Goal: Task Accomplishment & Management: Manage account settings

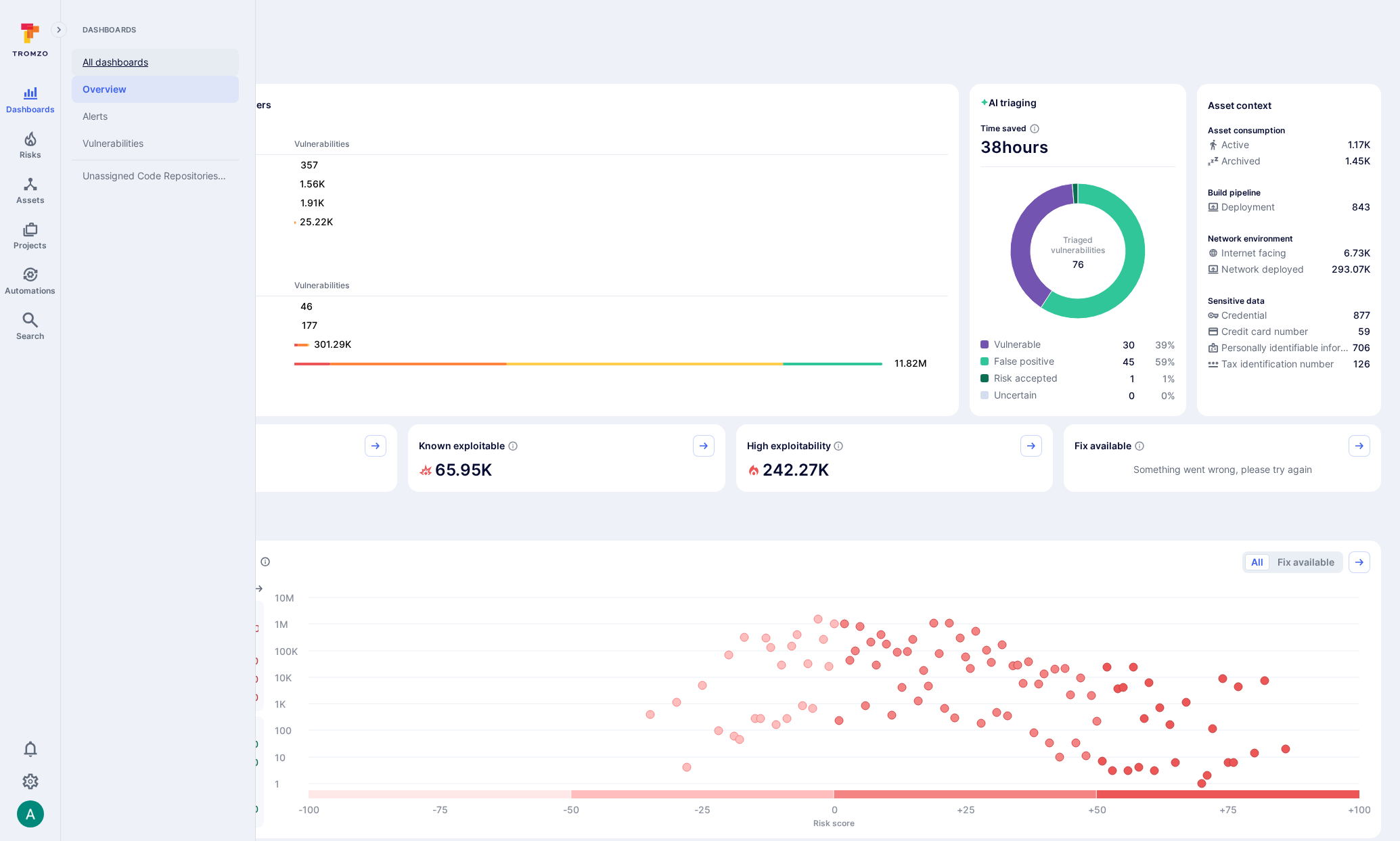
click at [138, 63] on link "All dashboards" at bounding box center [154, 62] width 167 height 27
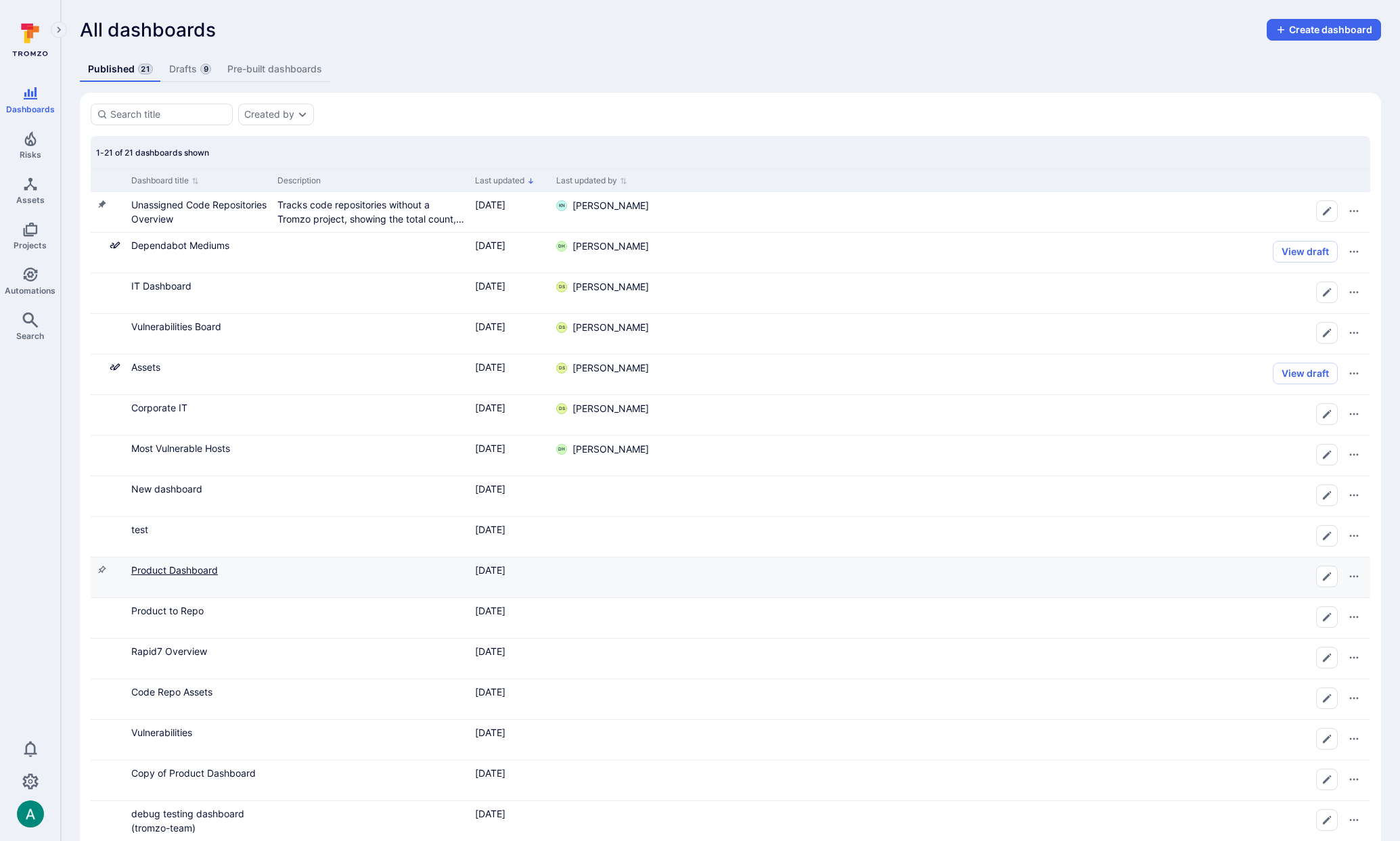
click at [194, 564] on link "Product Dashboard" at bounding box center [174, 570] width 86 height 11
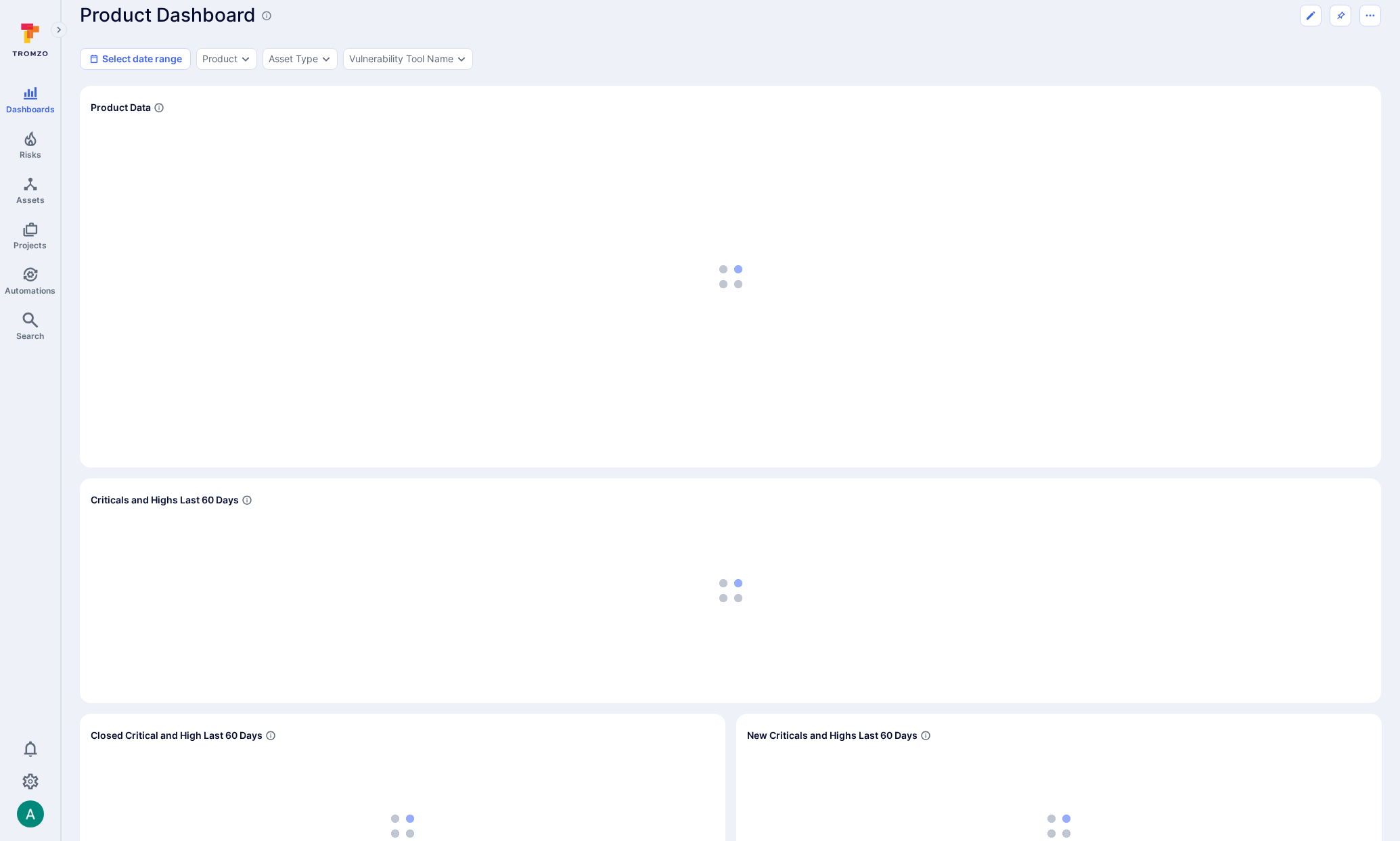
scroll to position [14, 0]
click at [587, 30] on div "Product Dashboard Select date range Product Asset Type Vulnerability Tool Name" at bounding box center [730, 38] width 1301 height 66
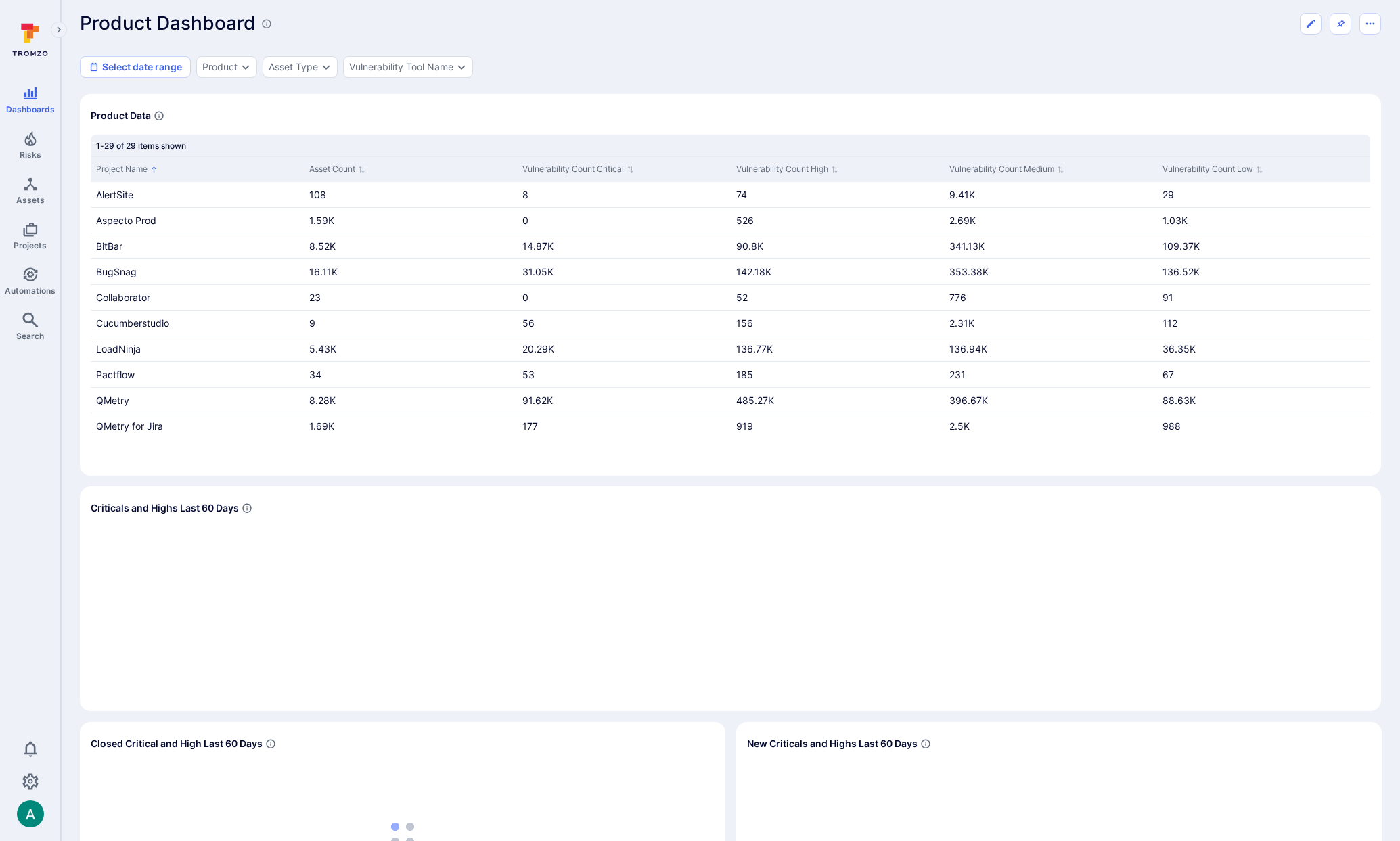
scroll to position [0, 0]
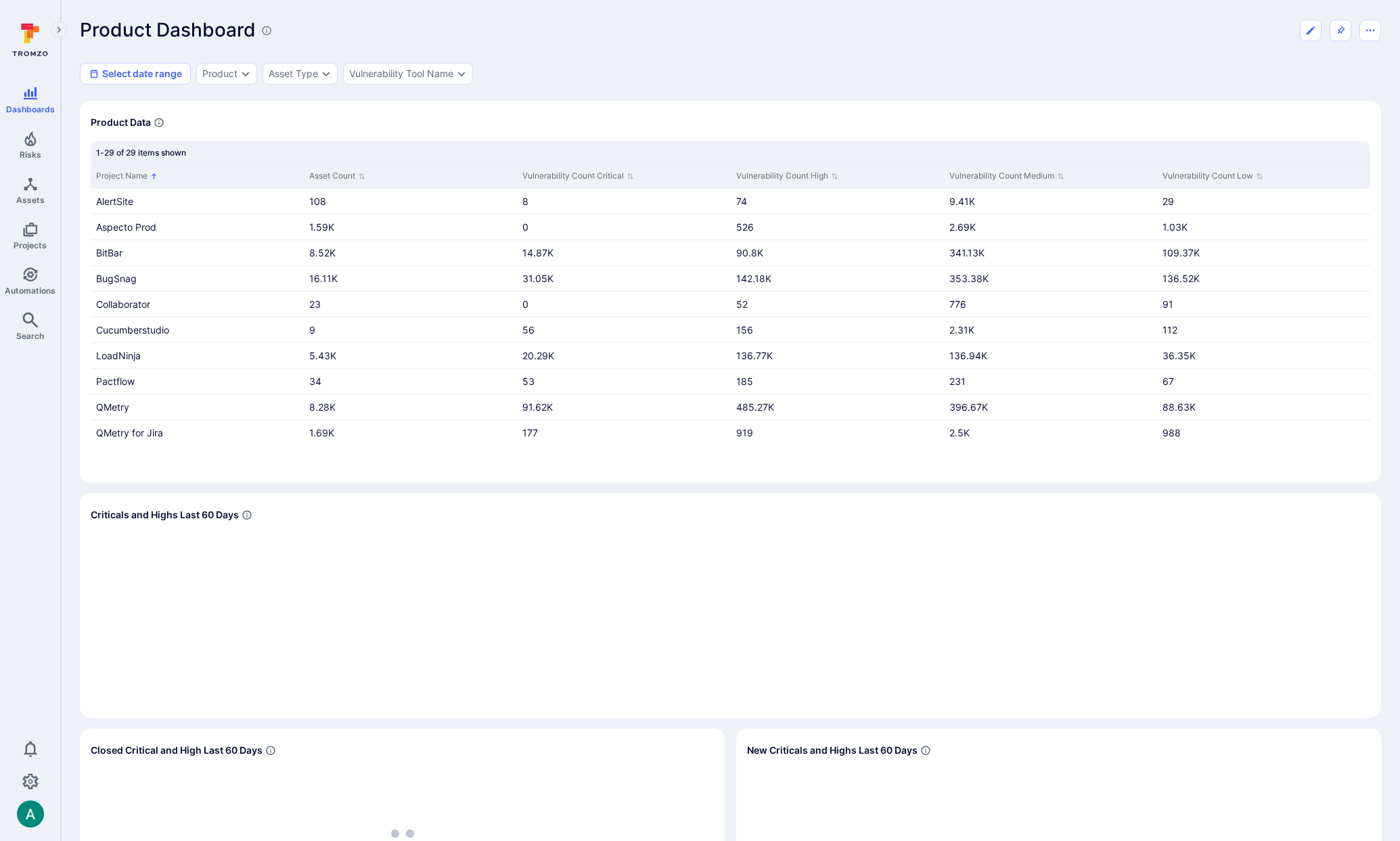
click at [592, 105] on section "Product Data 1-29 of 29 items shown Project Name Asset Count Vulnerability Coun…" at bounding box center [730, 292] width 1301 height 381
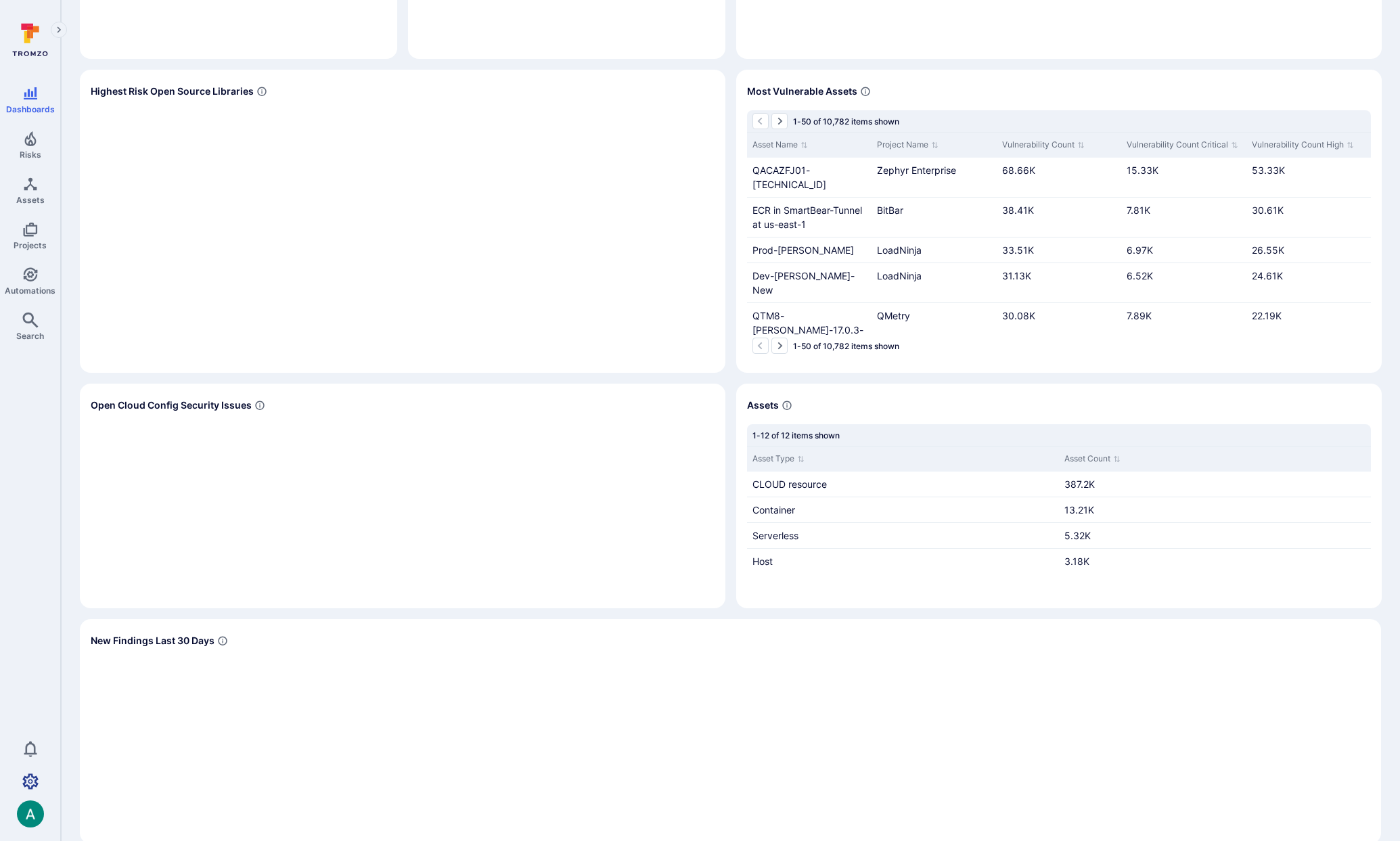
scroll to position [1130, 0]
click at [30, 779] on icon "Settings" at bounding box center [30, 780] width 16 height 16
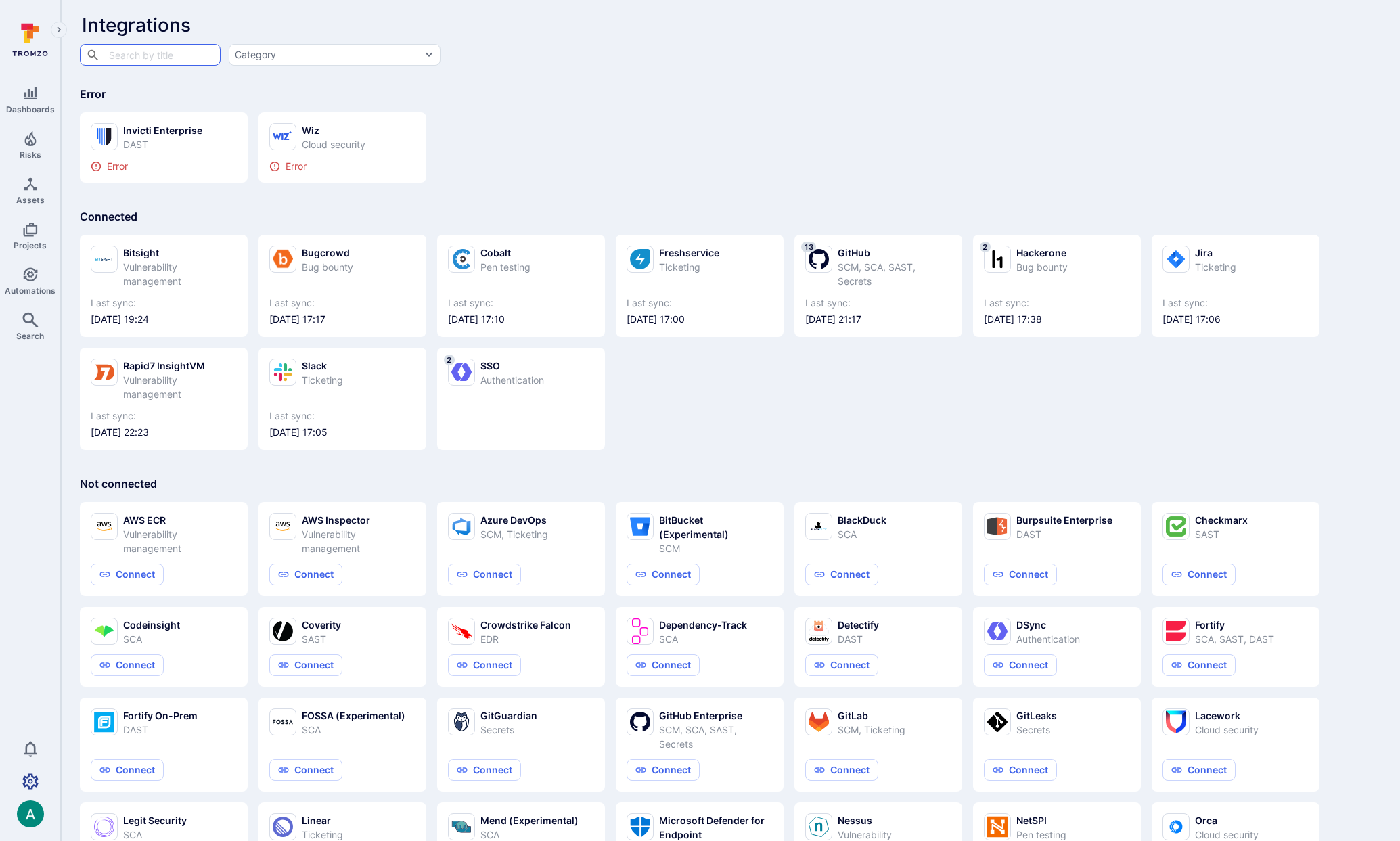
scroll to position [7, 0]
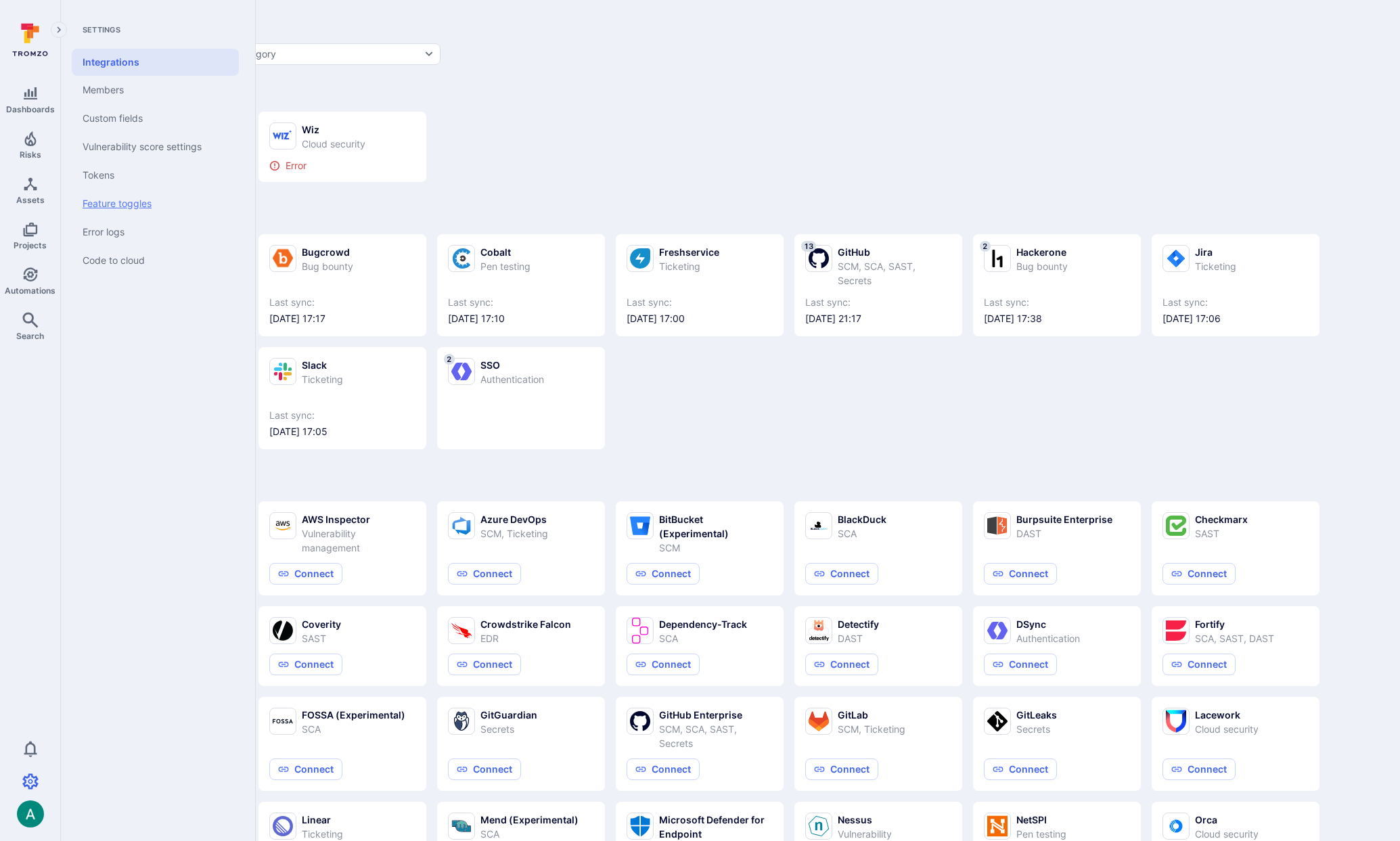
click at [140, 205] on link "Feature toggles" at bounding box center [154, 204] width 167 height 29
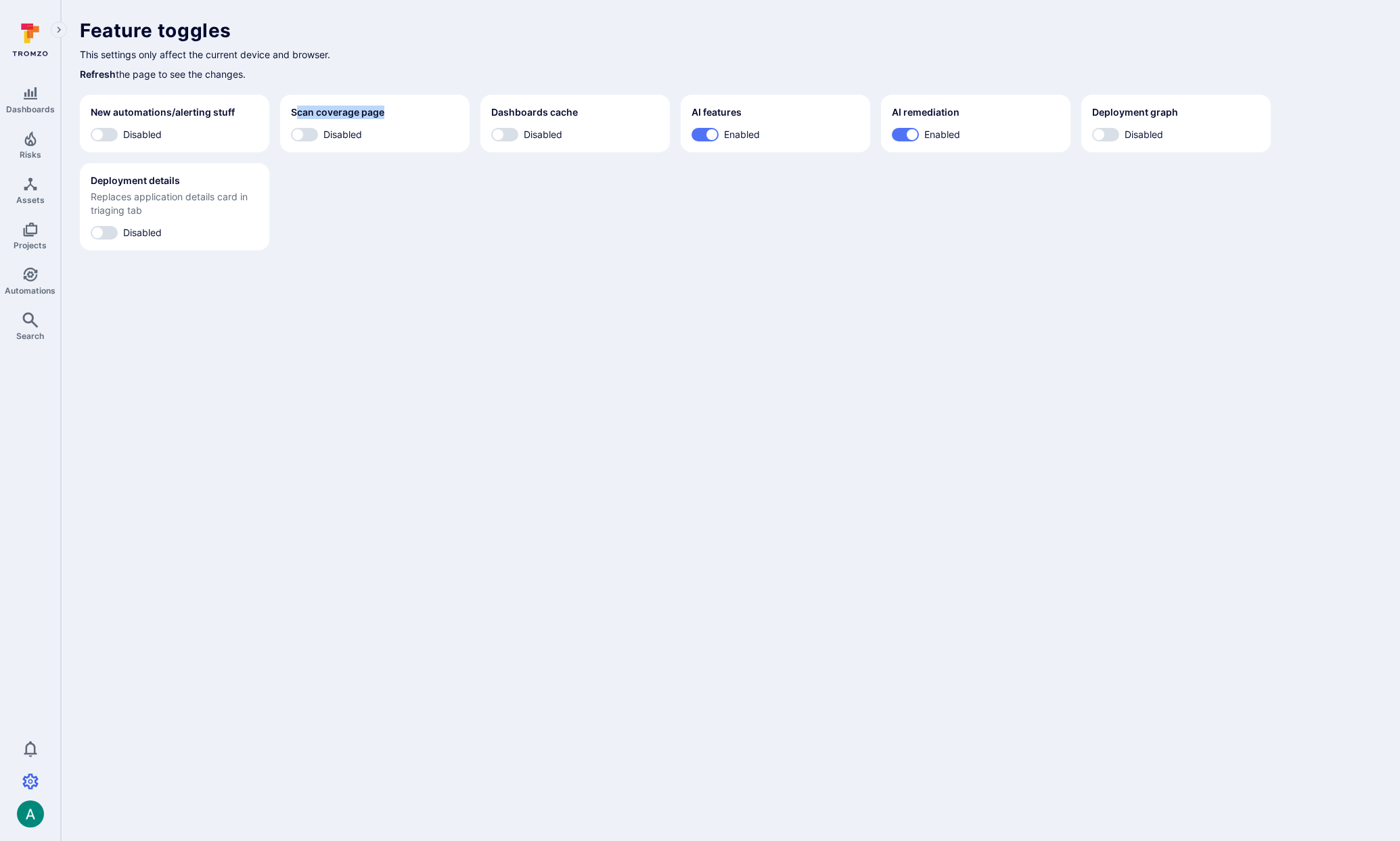
drag, startPoint x: 385, startPoint y: 112, endPoint x: 519, endPoint y: 116, distance: 134.1
click at [306, 111] on div "Scan coverage page" at bounding box center [375, 112] width 168 height 13
drag, startPoint x: 585, startPoint y: 114, endPoint x: 487, endPoint y: 113, distance: 98.0
click at [487, 113] on section "Dashboards cache Disabled" at bounding box center [575, 123] width 190 height 57
click at [504, 111] on h2 "Dashboards cache" at bounding box center [534, 112] width 86 height 13
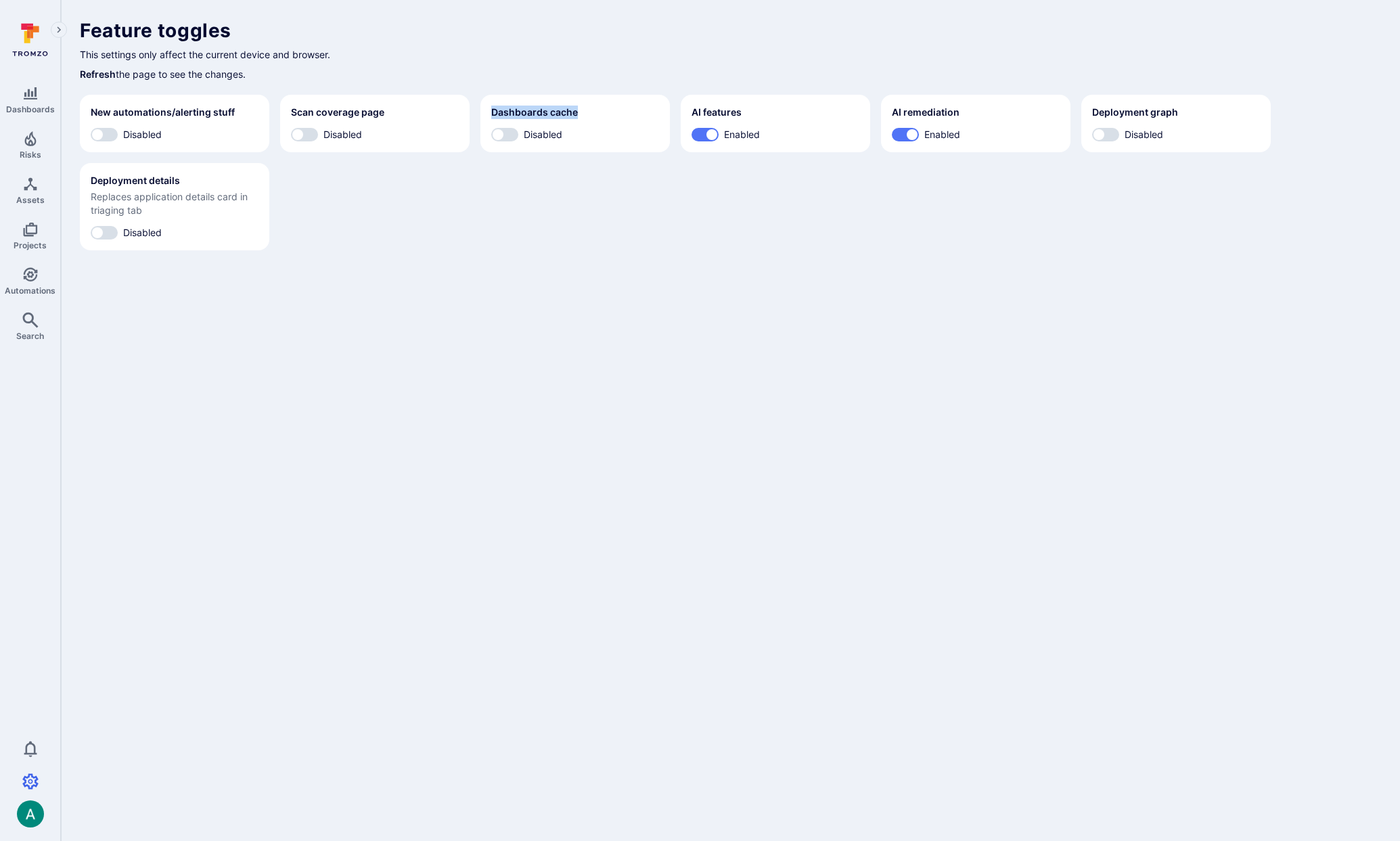
drag, startPoint x: 493, startPoint y: 112, endPoint x: 574, endPoint y: 113, distance: 81.0
click at [574, 113] on h2 "Dashboards cache" at bounding box center [534, 112] width 86 height 13
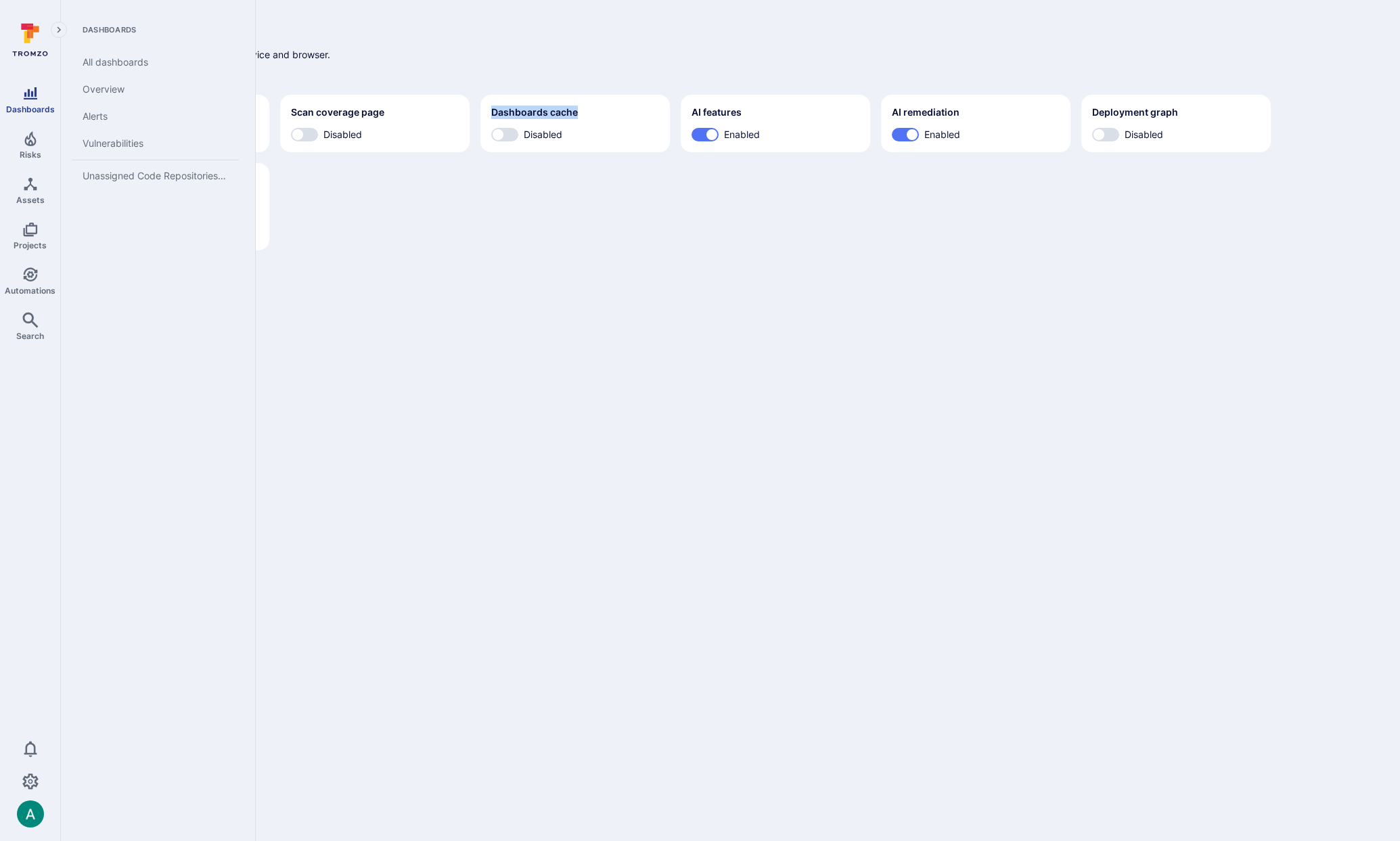
click at [30, 94] on icon "Dashboards" at bounding box center [30, 93] width 13 height 12
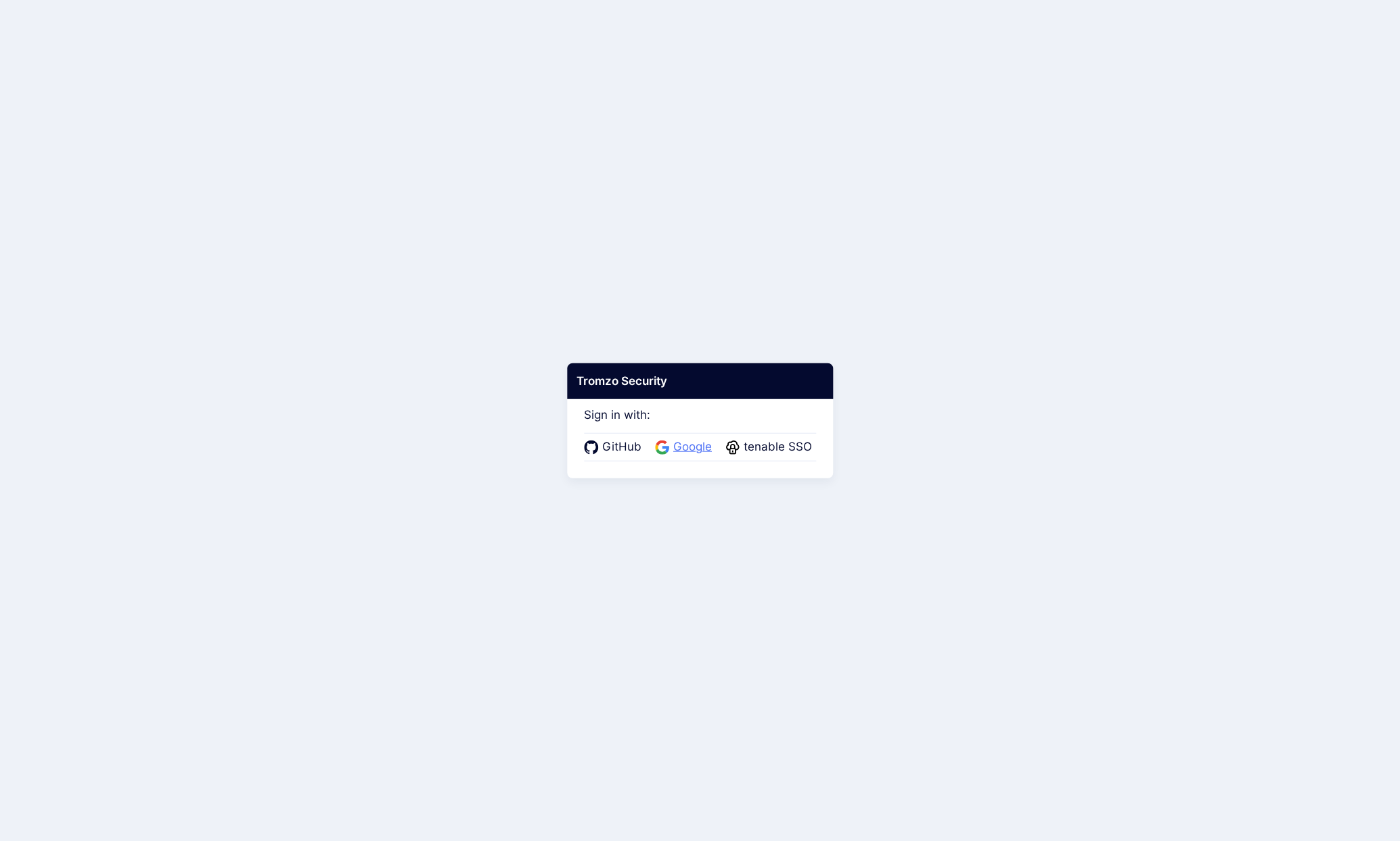
click at [692, 450] on span "Google" at bounding box center [692, 447] width 47 height 17
